Goal: Task Accomplishment & Management: Use online tool/utility

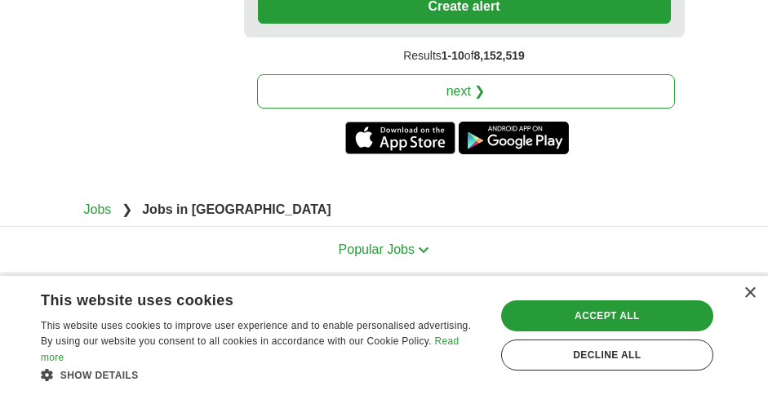
scroll to position [3627, 0]
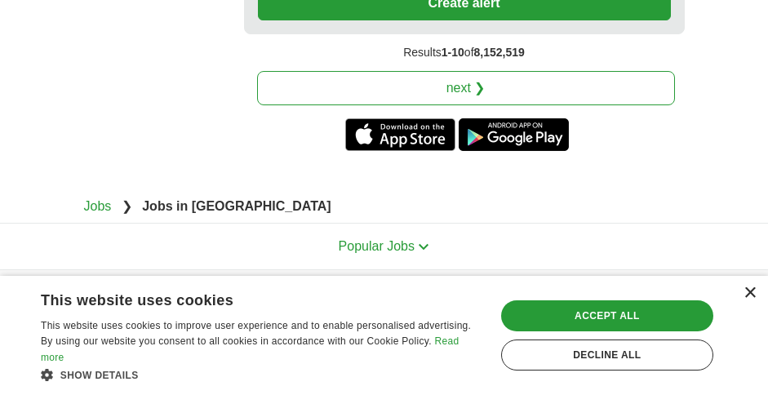
click at [748, 289] on div "×" at bounding box center [749, 293] width 12 height 12
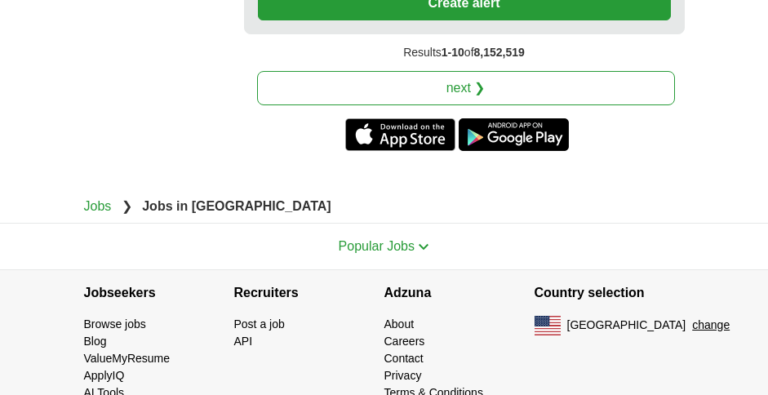
click at [421, 243] on img at bounding box center [423, 246] width 11 height 7
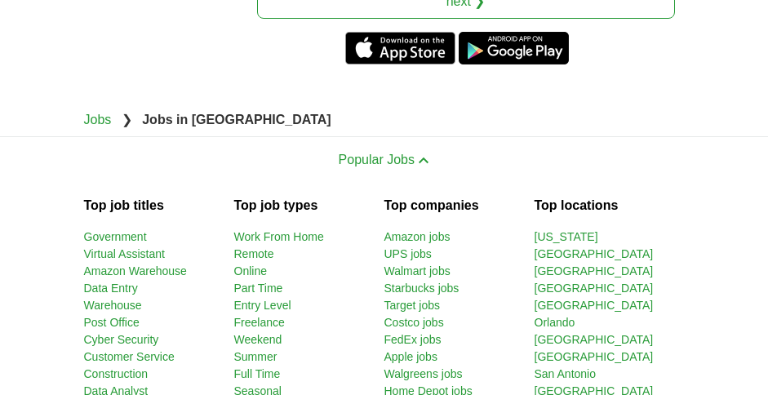
scroll to position [3725, 0]
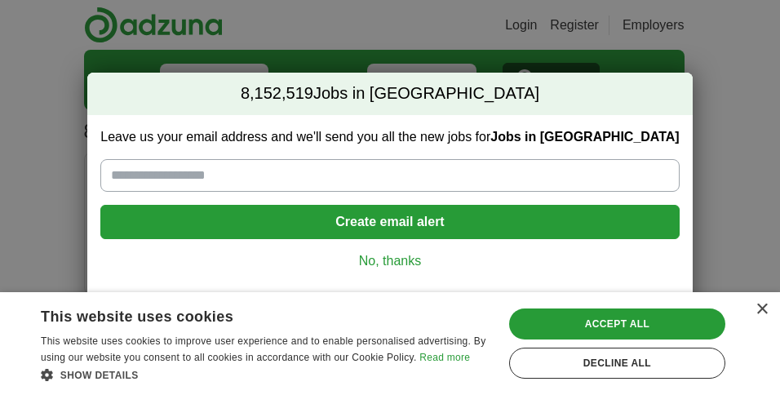
click at [395, 260] on link "No, thanks" at bounding box center [389, 261] width 552 height 18
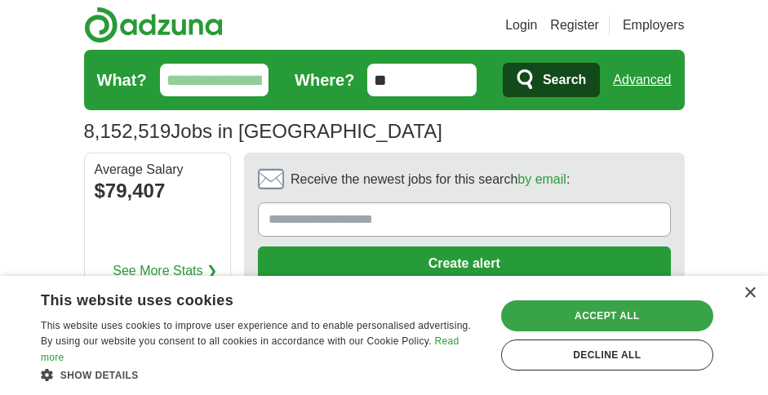
click at [618, 304] on div "Accept all" at bounding box center [607, 315] width 212 height 31
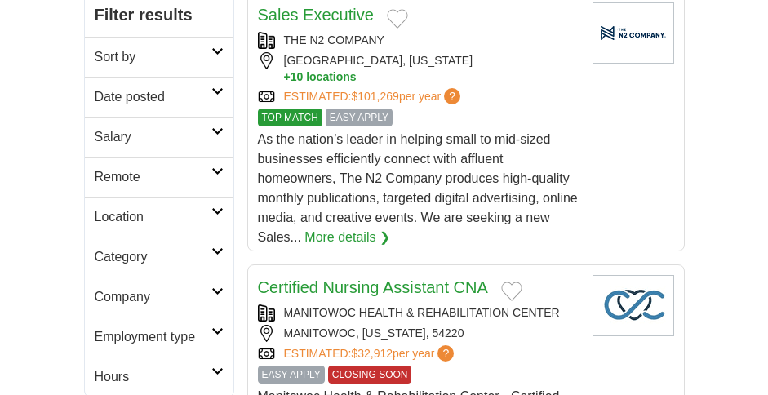
scroll to position [283, 0]
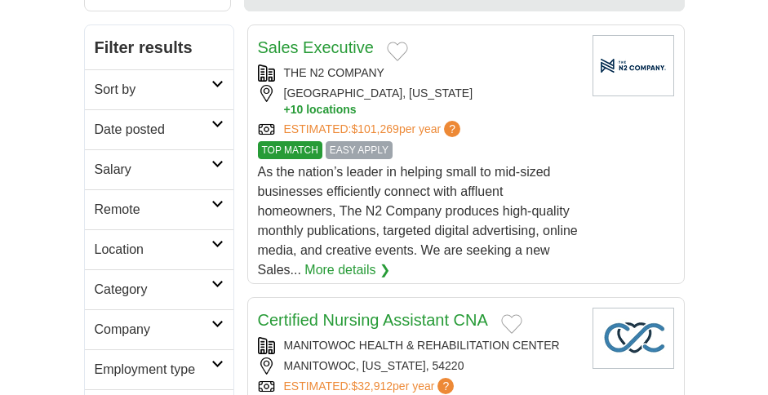
click at [216, 84] on icon at bounding box center [217, 84] width 12 height 8
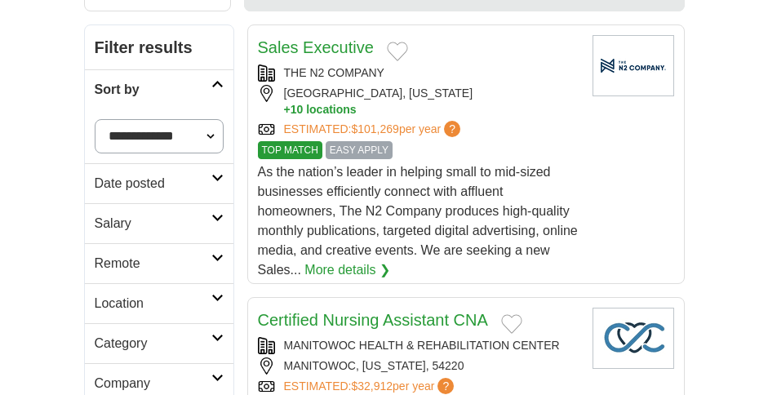
click at [216, 84] on icon at bounding box center [217, 84] width 12 height 8
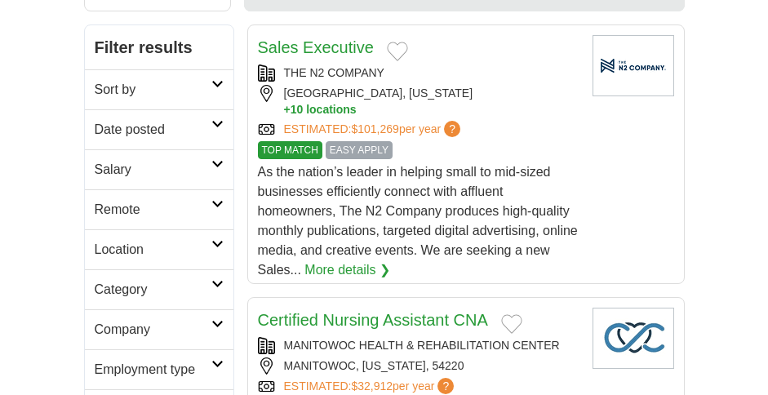
click at [215, 202] on icon at bounding box center [217, 204] width 12 height 8
click at [218, 202] on icon at bounding box center [217, 204] width 12 height 8
click at [122, 249] on link "Remote jobs" at bounding box center [131, 248] width 73 height 14
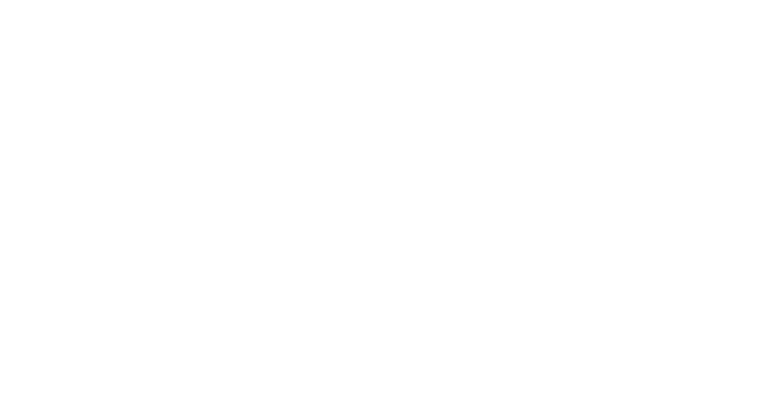
scroll to position [3514, 0]
